Goal: Information Seeking & Learning: Learn about a topic

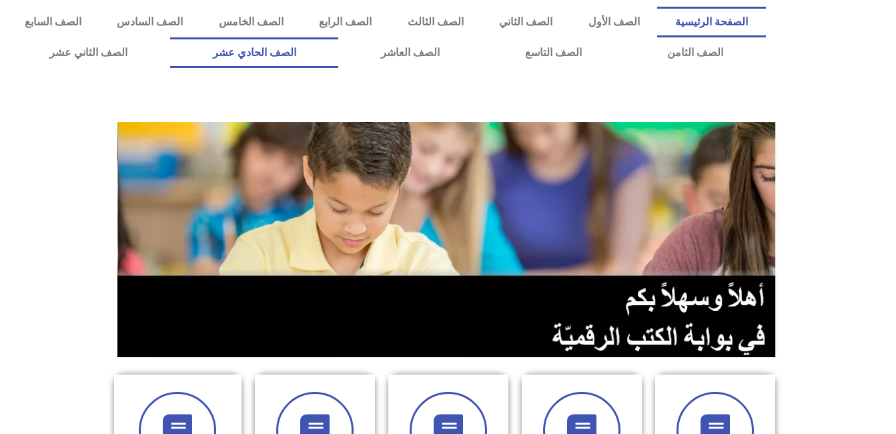
click at [339, 58] on link "الصف الحادي عشر" at bounding box center [254, 52] width 169 height 31
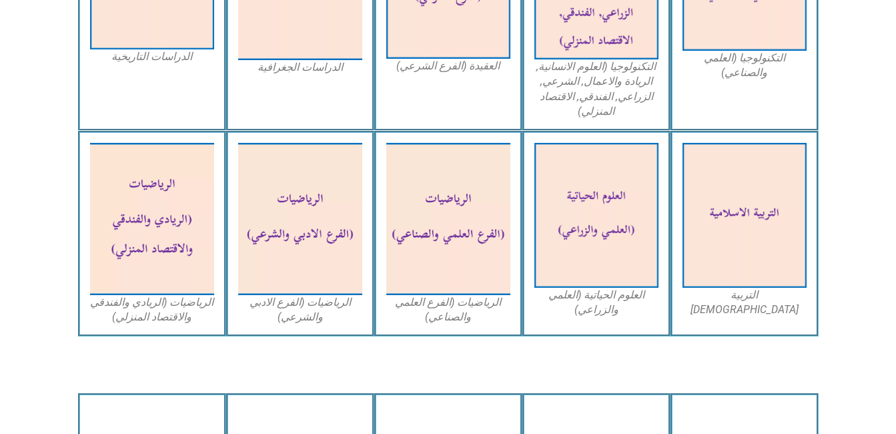
scroll to position [809, 0]
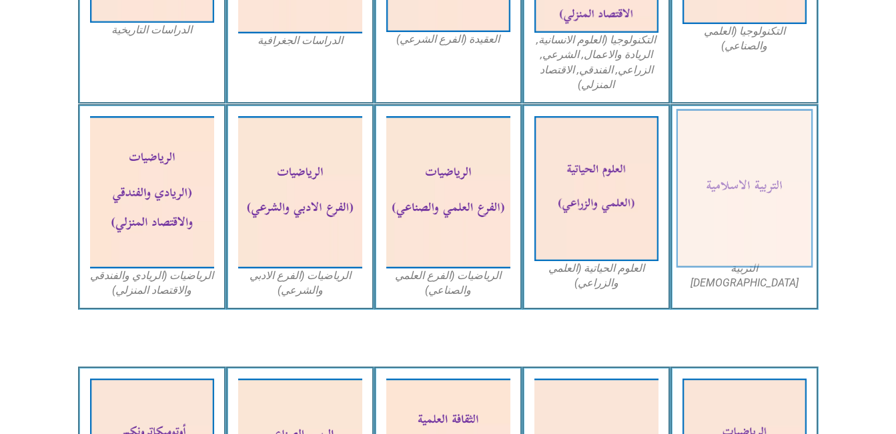
click at [725, 185] on img at bounding box center [744, 188] width 137 height 159
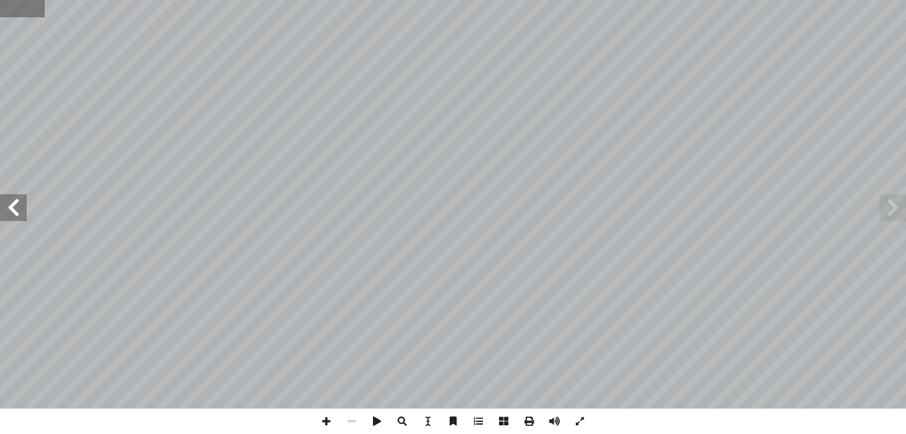
click at [37, 15] on input "text" at bounding box center [22, 8] width 45 height 17
type input "**"
click at [328, 418] on span at bounding box center [326, 420] width 25 height 25
click at [328, 421] on span at bounding box center [326, 420] width 25 height 25
click at [11, 218] on span at bounding box center [13, 207] width 27 height 27
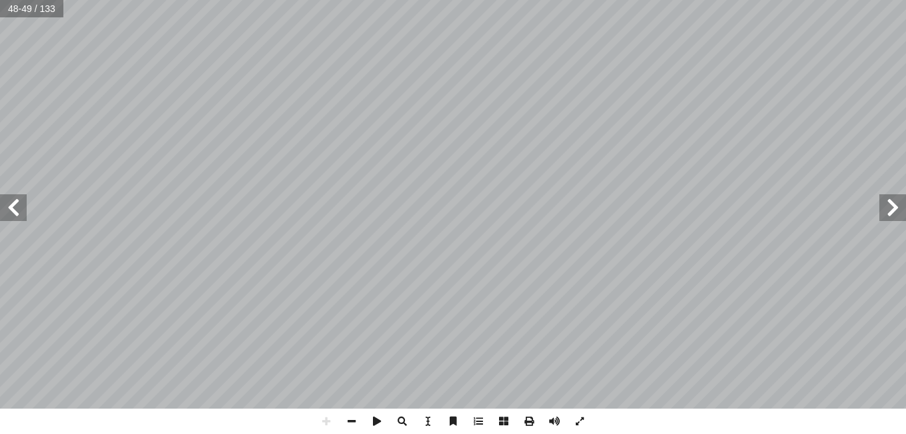
click at [15, 215] on span at bounding box center [13, 207] width 27 height 27
click at [379, 254] on div "٤٥ التقويم تي: أ ي� � فيم ِ حيحة ّ الص ِ غير ِ رة � بل العب � مق )×( َ ة ر � ش …" at bounding box center [453, 204] width 906 height 408
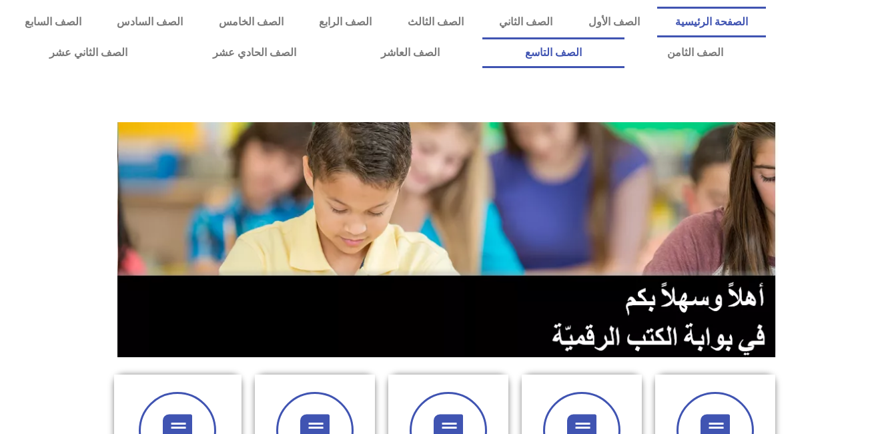
click at [482, 37] on link "الصف التاسع" at bounding box center [553, 52] width 142 height 31
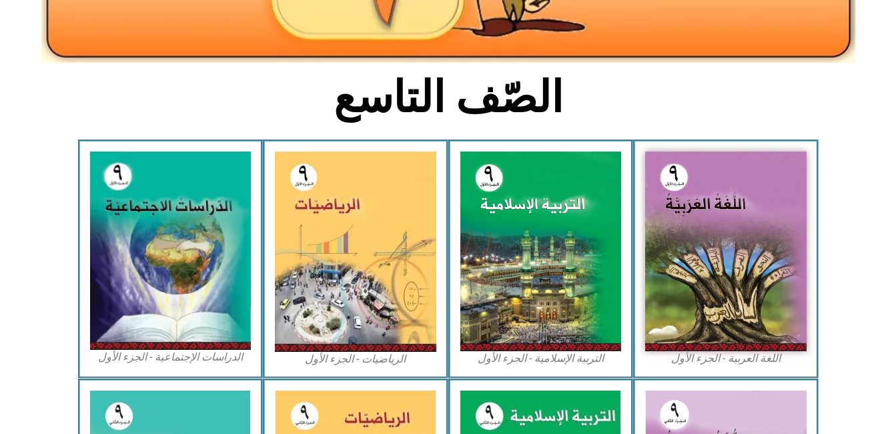
scroll to position [312, 0]
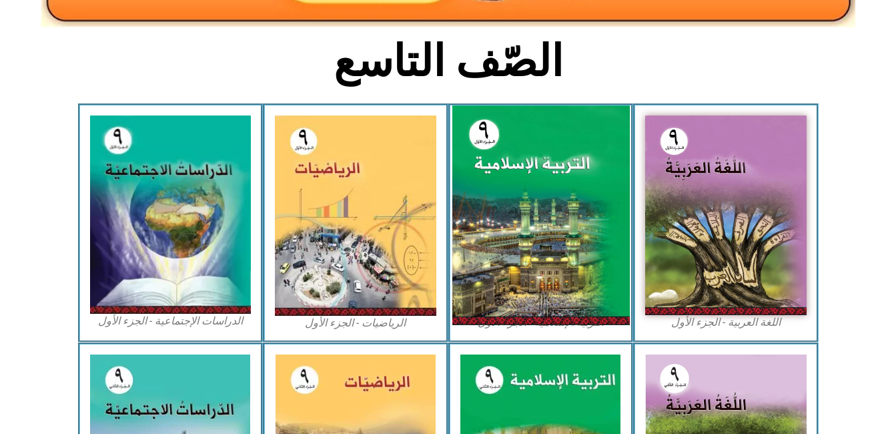
click at [528, 179] on img at bounding box center [540, 215] width 177 height 220
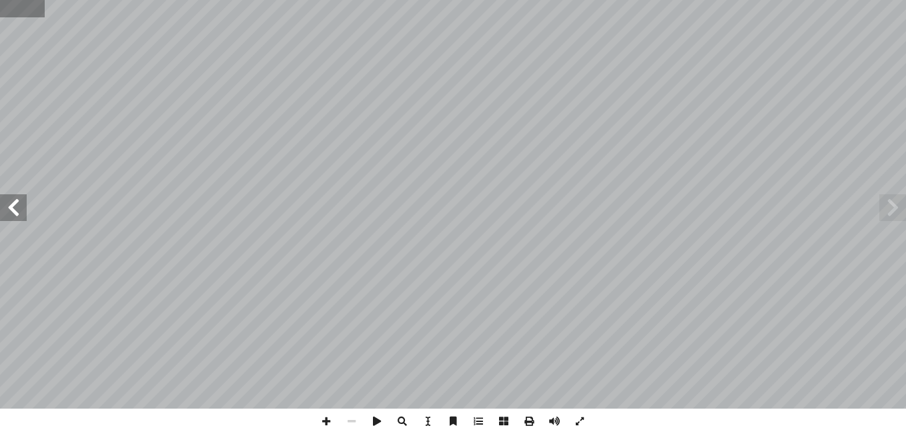
click at [41, 3] on input "text" at bounding box center [22, 8] width 44 height 17
type input "**"
click at [14, 214] on span at bounding box center [13, 207] width 27 height 27
click at [324, 421] on span at bounding box center [326, 420] width 25 height 25
click at [326, 424] on span at bounding box center [326, 420] width 25 height 25
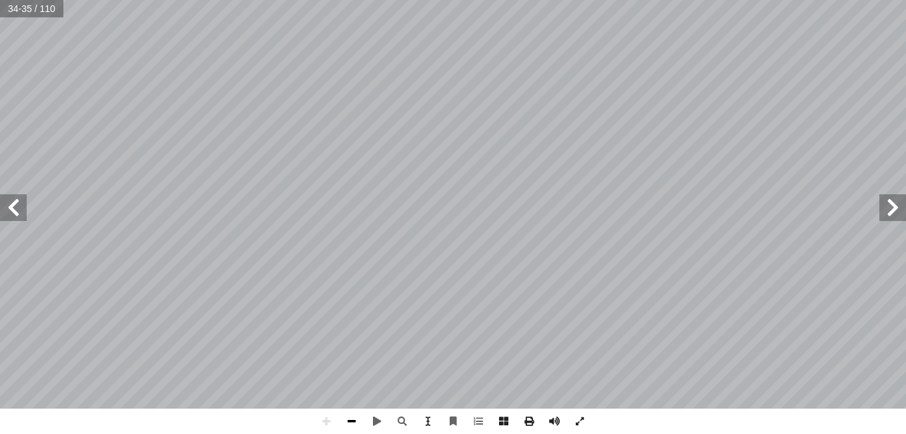
click at [356, 420] on span at bounding box center [351, 420] width 25 height 25
click at [478, 121] on html "الصفحة الرئيسية الصف الأول الصف الثاني الصف الثالث الصف الرابع الصف الخامس الصف…" at bounding box center [453, 60] width 906 height 121
click at [332, 421] on span at bounding box center [326, 420] width 25 height 25
click at [325, 422] on span at bounding box center [326, 420] width 25 height 25
click at [324, 420] on span at bounding box center [326, 420] width 25 height 25
